Goal: Obtain resource: Obtain resource

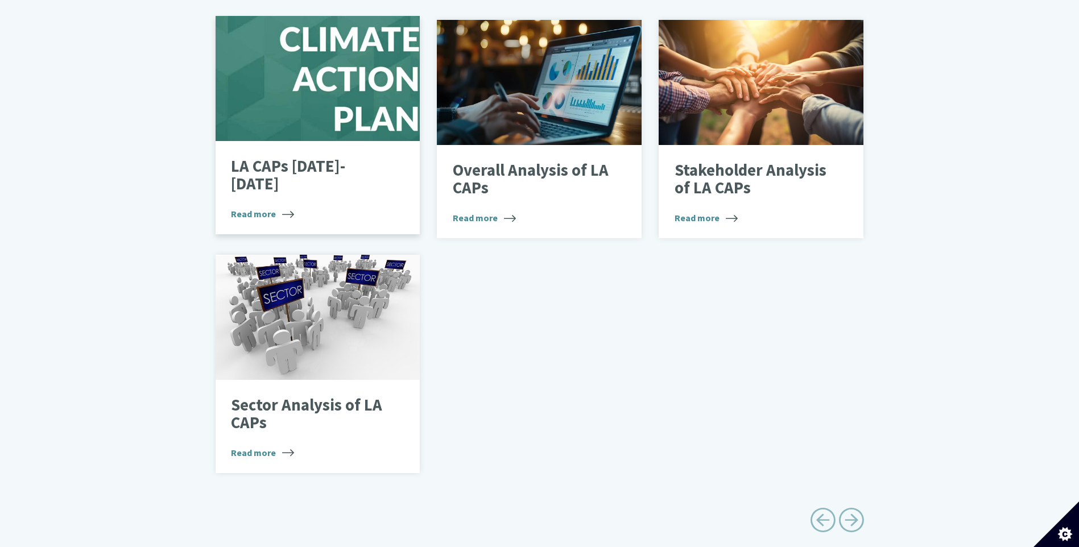
scroll to position [739, 0]
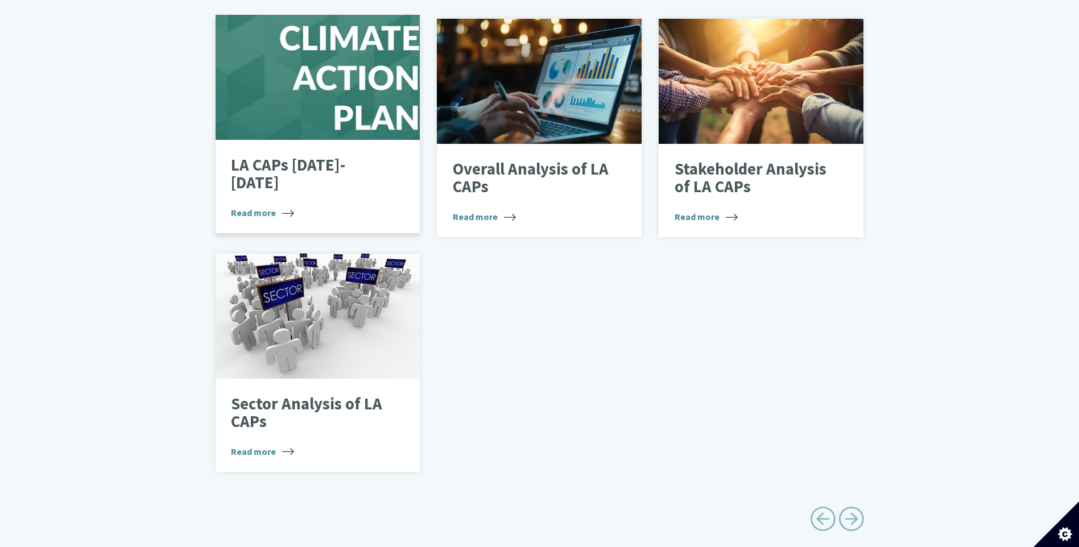
click at [259, 206] on span "Read more" at bounding box center [262, 213] width 63 height 14
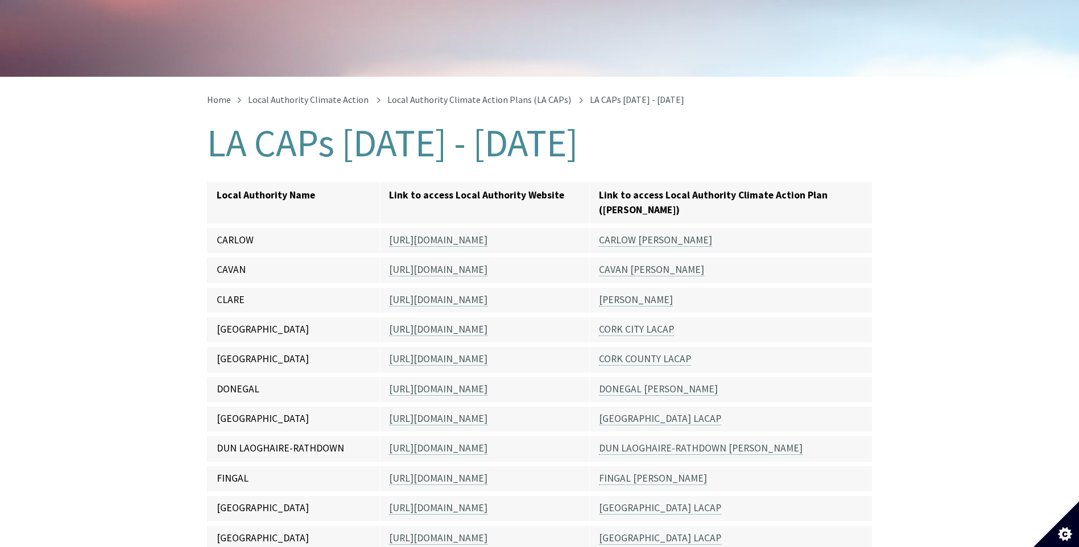
scroll to position [171, 0]
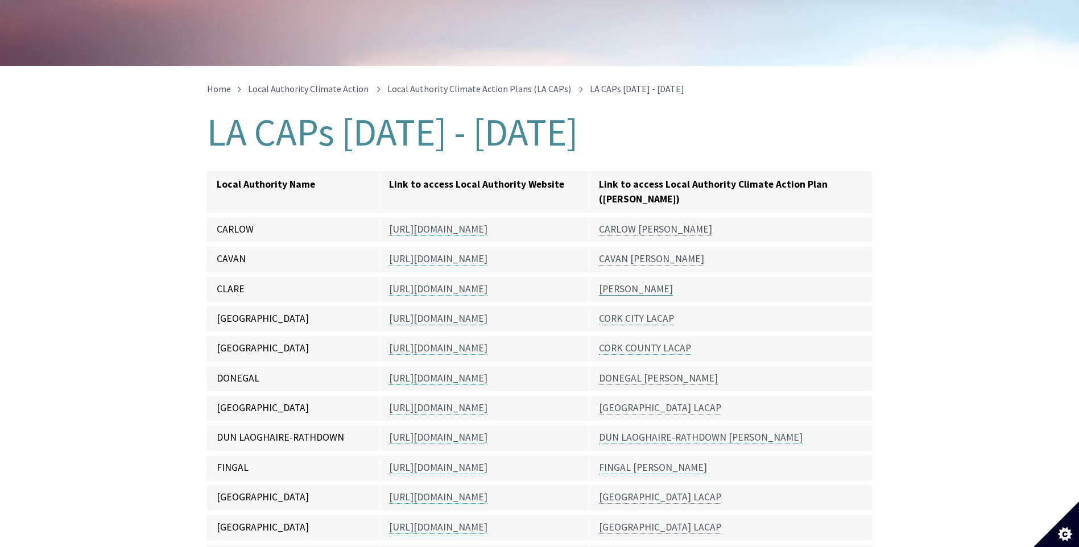
click at [634, 283] on link "[PERSON_NAME]" at bounding box center [636, 289] width 74 height 13
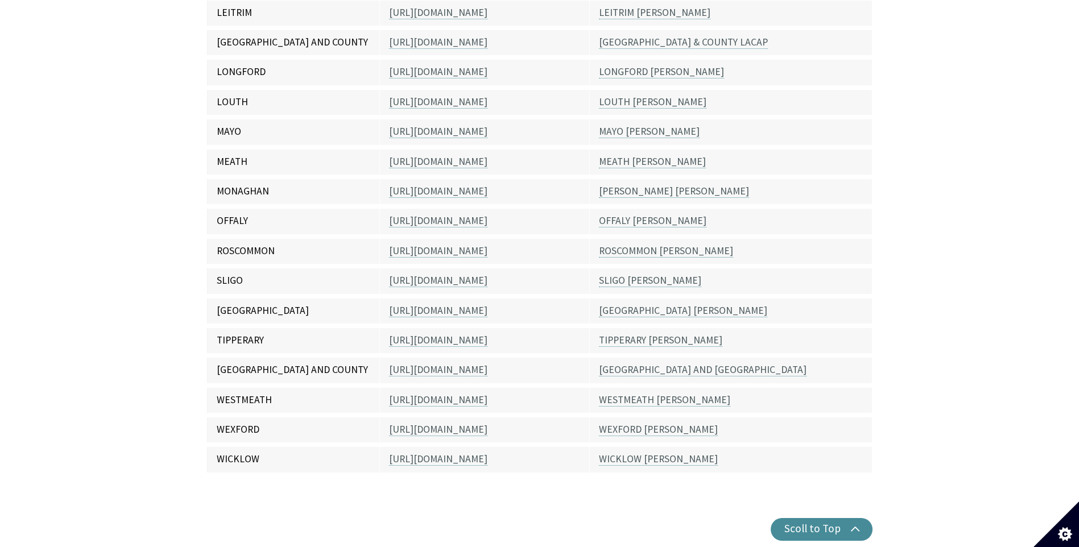
scroll to position [853, 0]
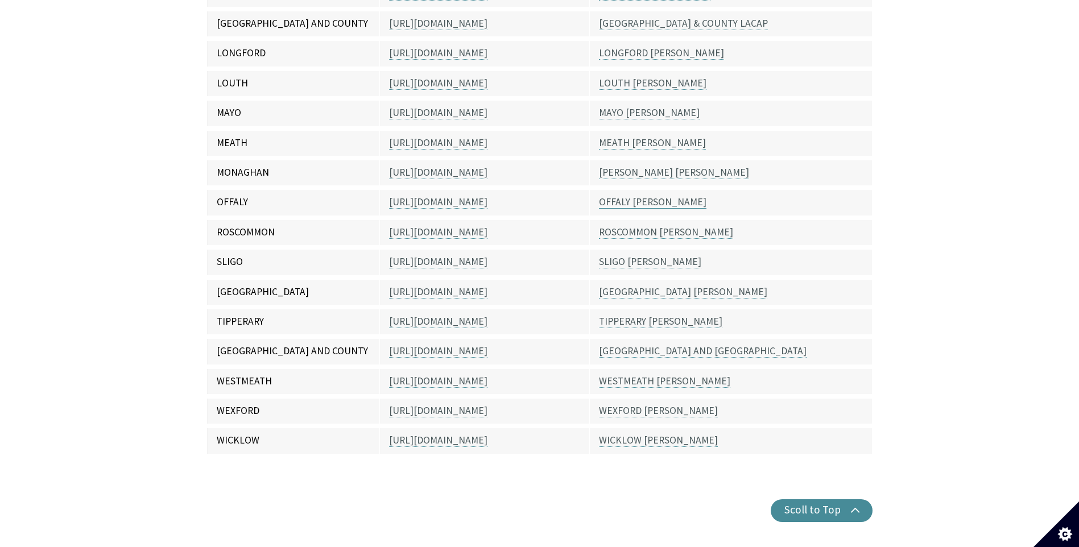
click at [610, 196] on link "OFFALY [PERSON_NAME]" at bounding box center [653, 202] width 108 height 13
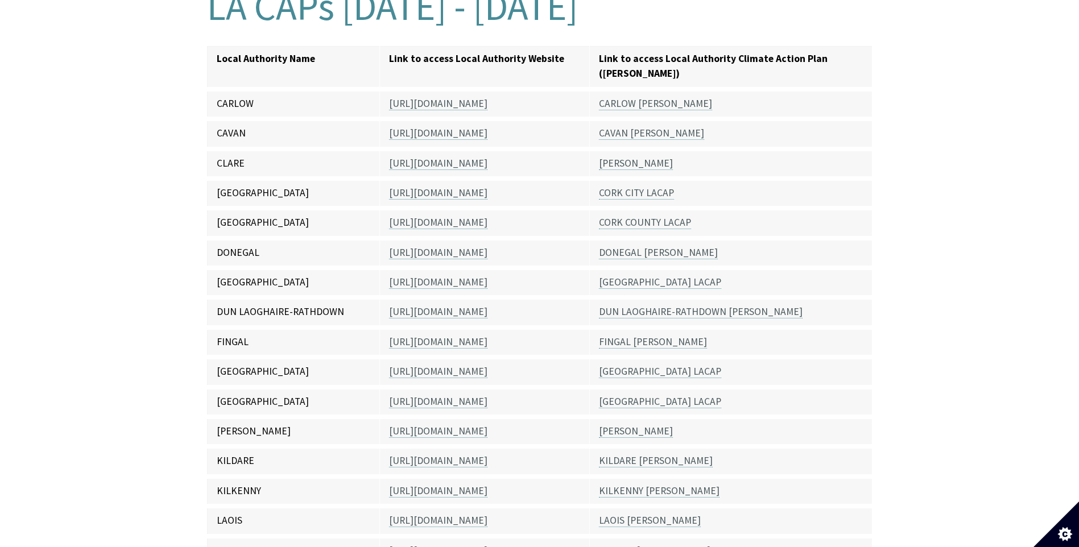
scroll to position [399, 0]
